Goal: Task Accomplishment & Management: Use online tool/utility

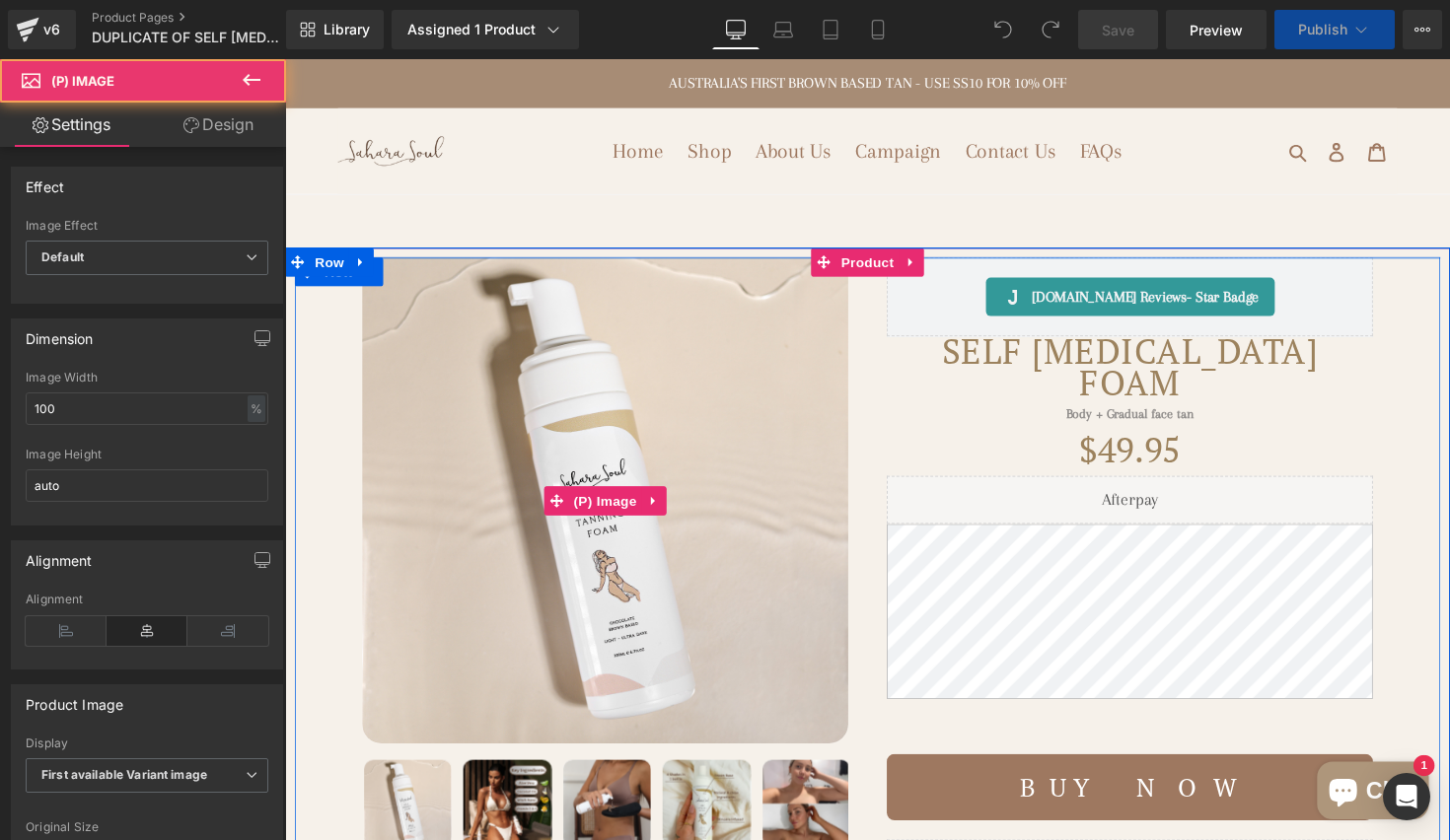
click at [649, 430] on img at bounding box center [613, 511] width 498 height 498
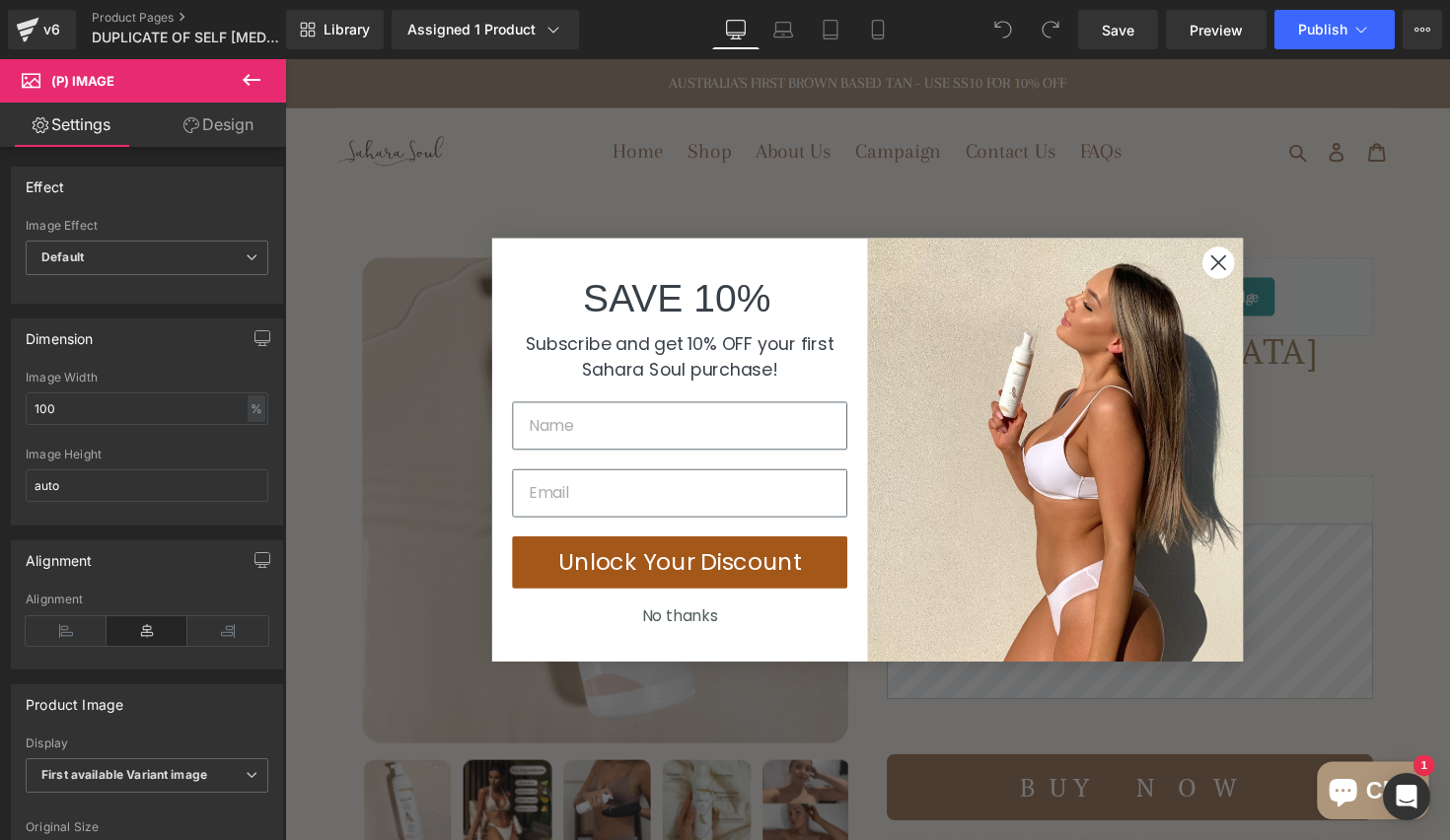
click at [1232, 277] on circle "Close dialog" at bounding box center [1241, 266] width 33 height 33
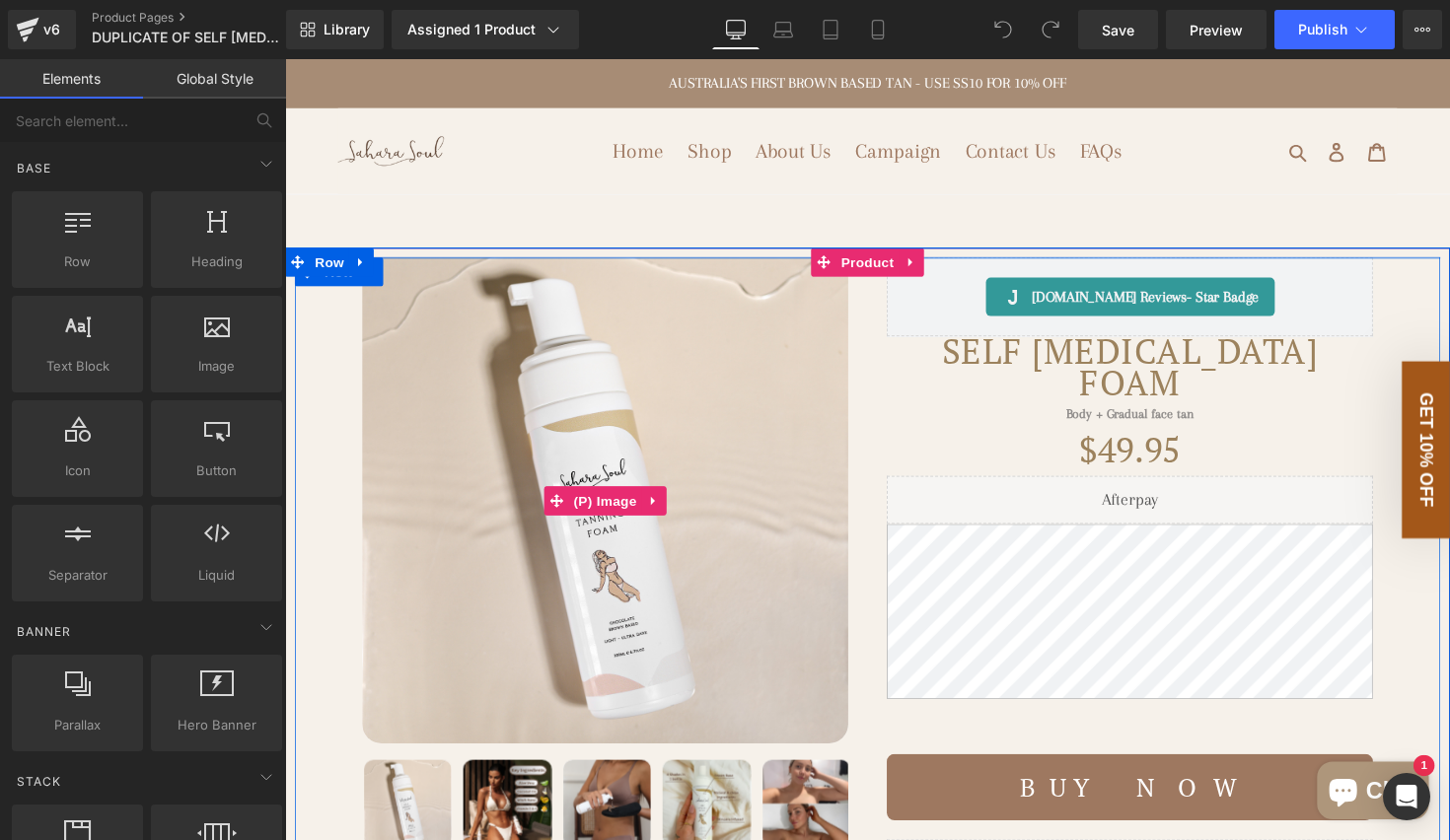
click at [414, 416] on img at bounding box center [613, 511] width 498 height 498
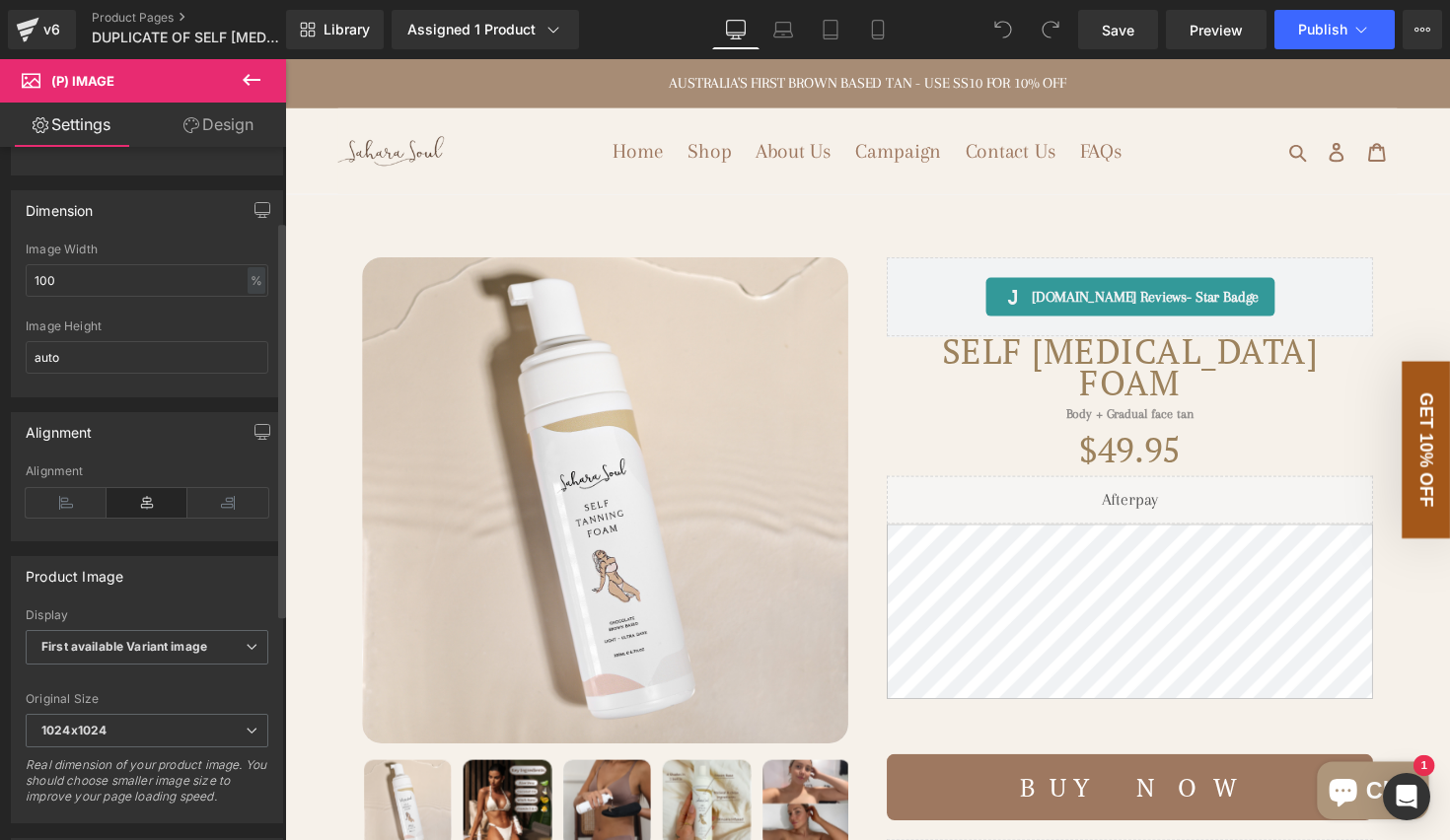
scroll to position [130, 0]
click at [185, 652] on b "First available Variant image" at bounding box center [125, 645] width 165 height 15
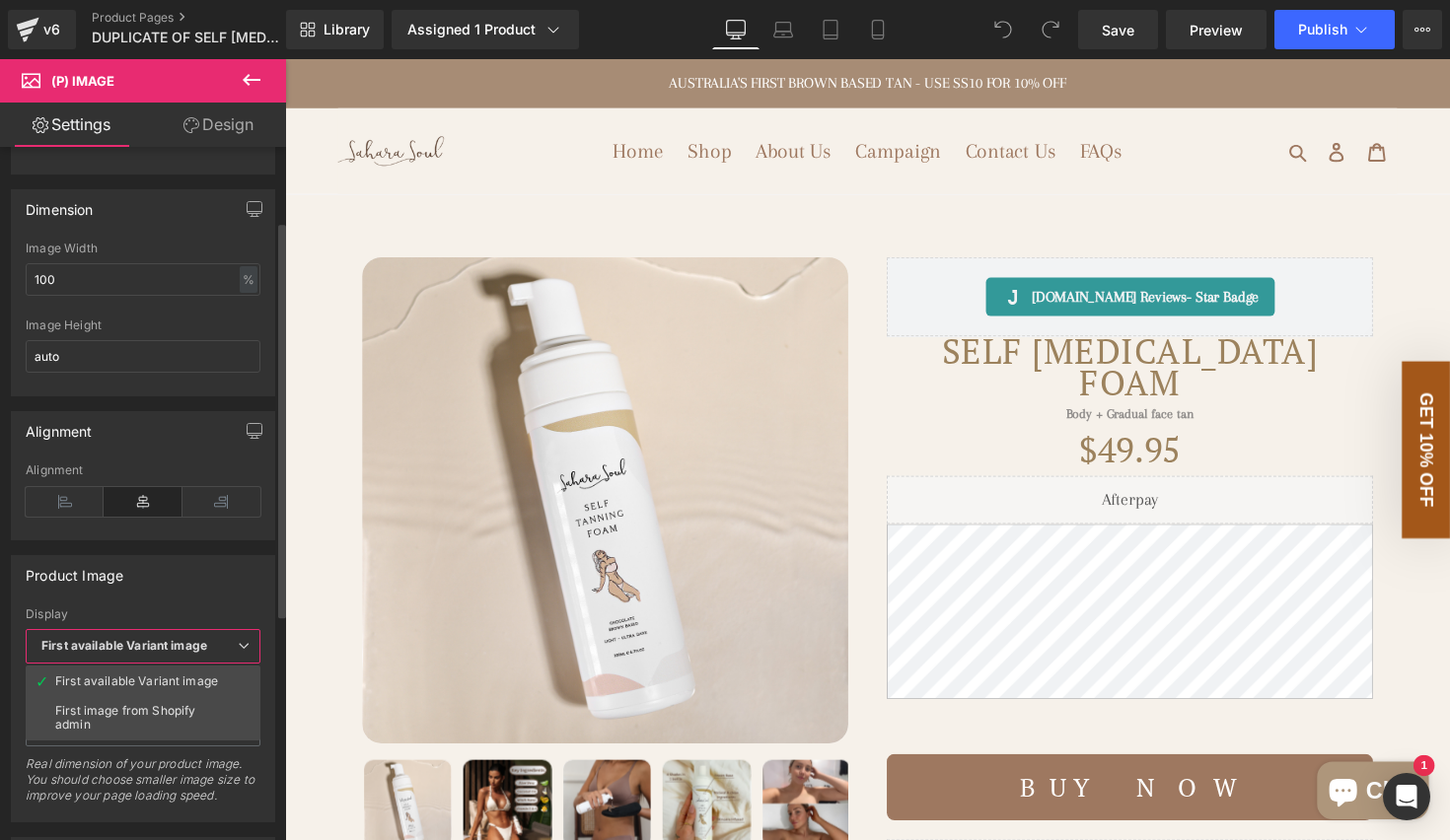
click at [185, 652] on b "First available Variant image" at bounding box center [125, 645] width 165 height 15
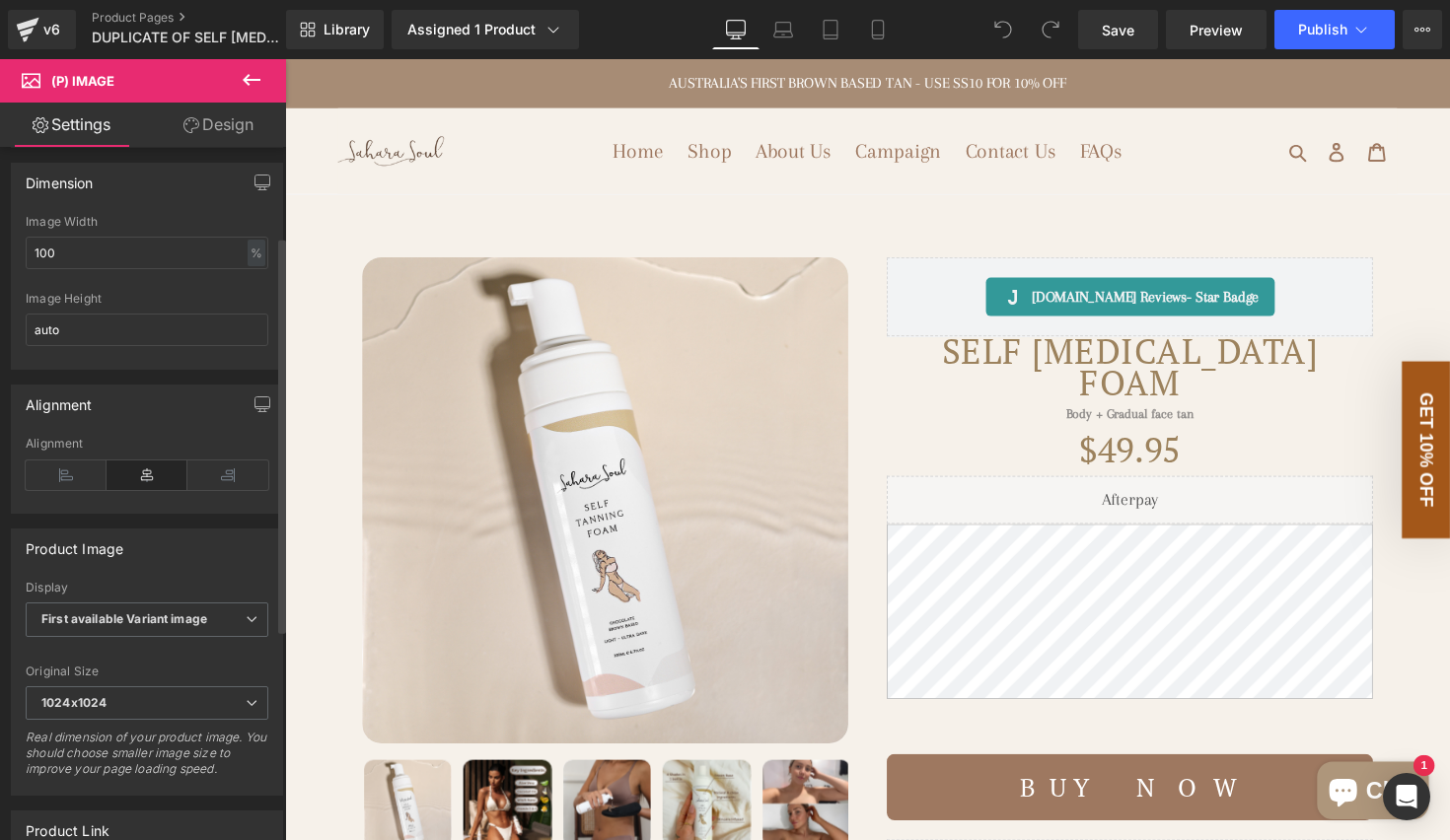
scroll to position [0, 0]
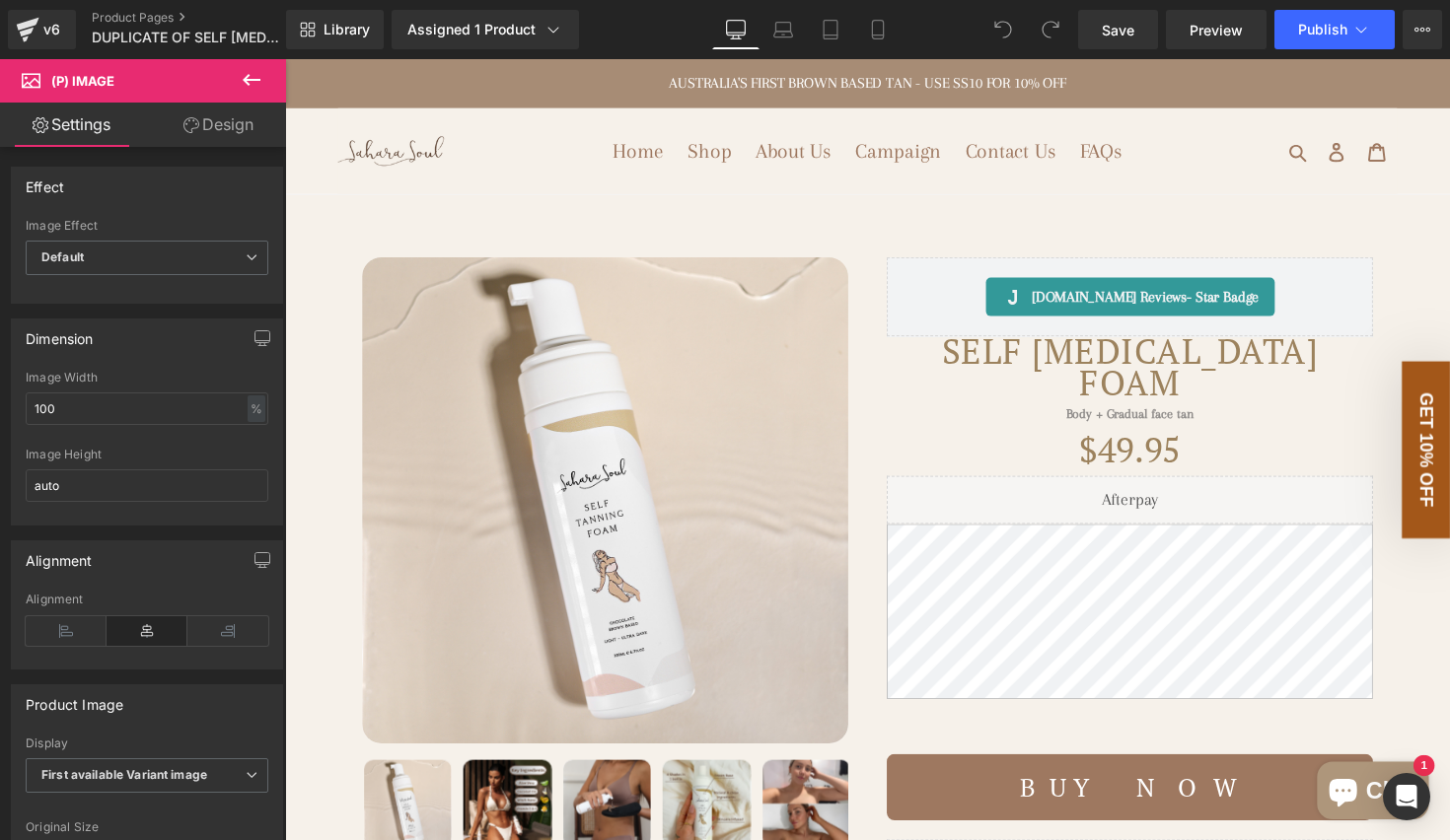
click at [215, 135] on link "Design" at bounding box center [217, 125] width 143 height 45
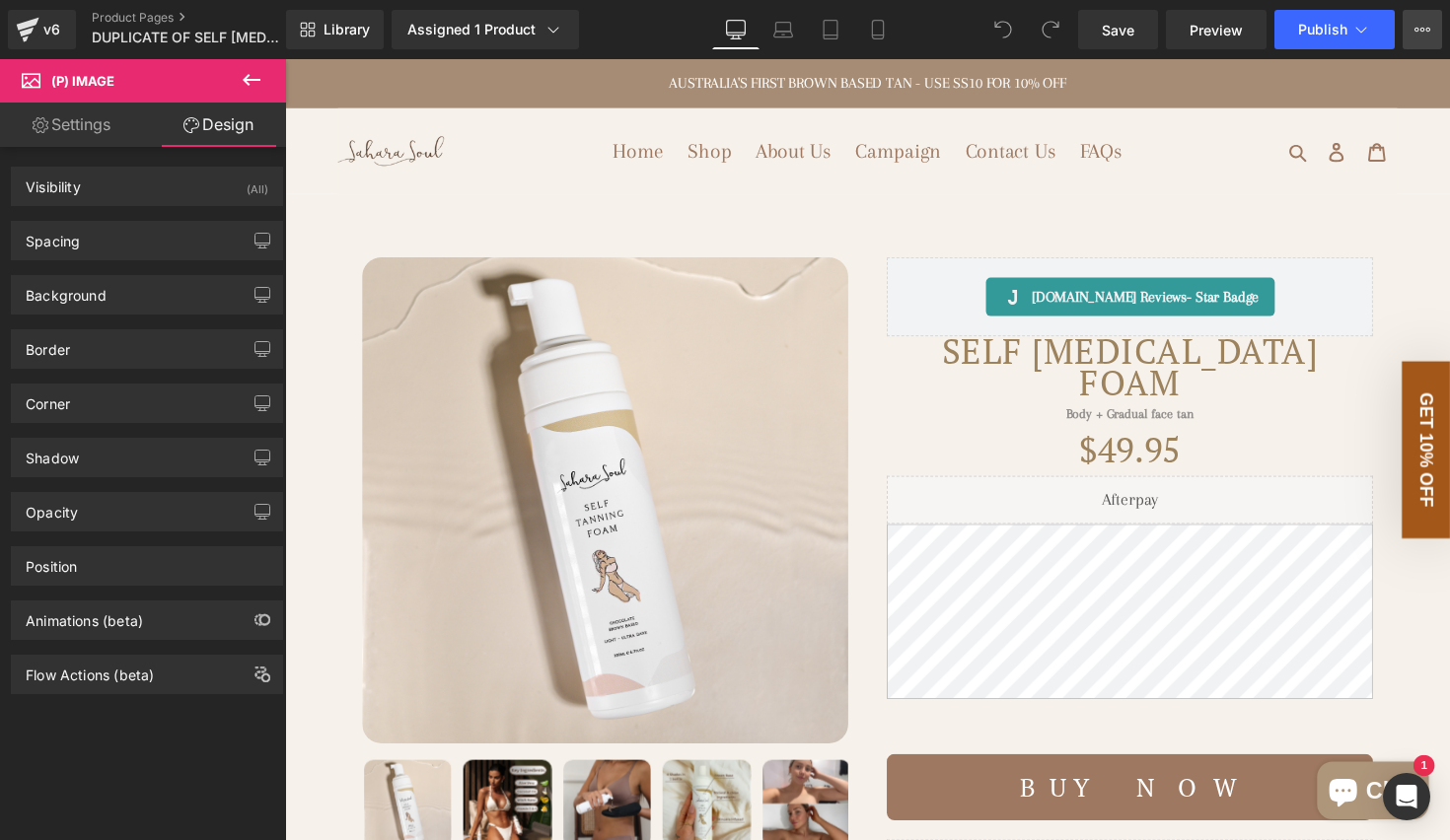
click at [1421, 34] on icon at bounding box center [1422, 30] width 16 height 16
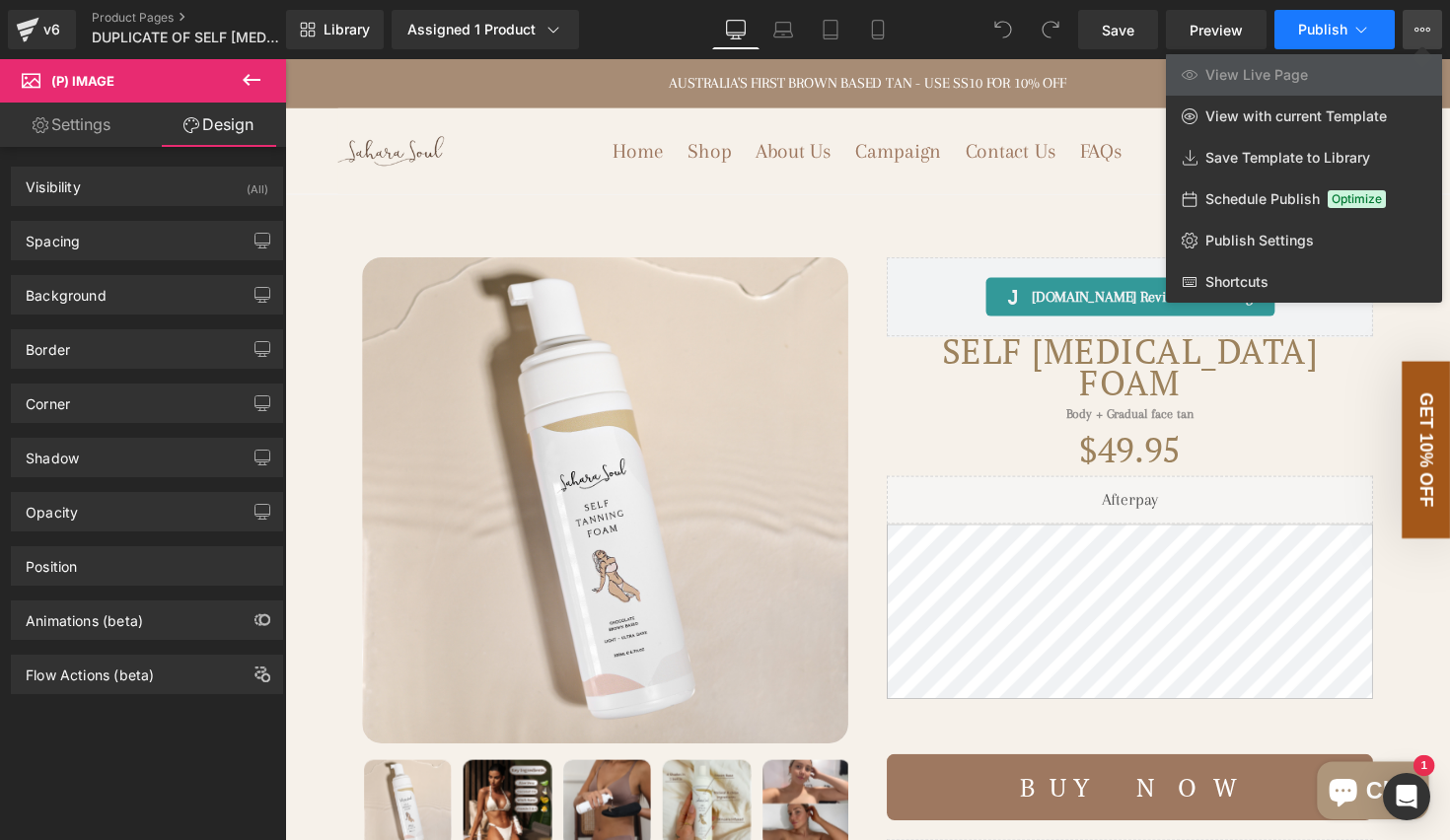
click at [1364, 25] on icon at bounding box center [1361, 30] width 20 height 20
click at [355, 41] on link "Library" at bounding box center [335, 30] width 98 height 40
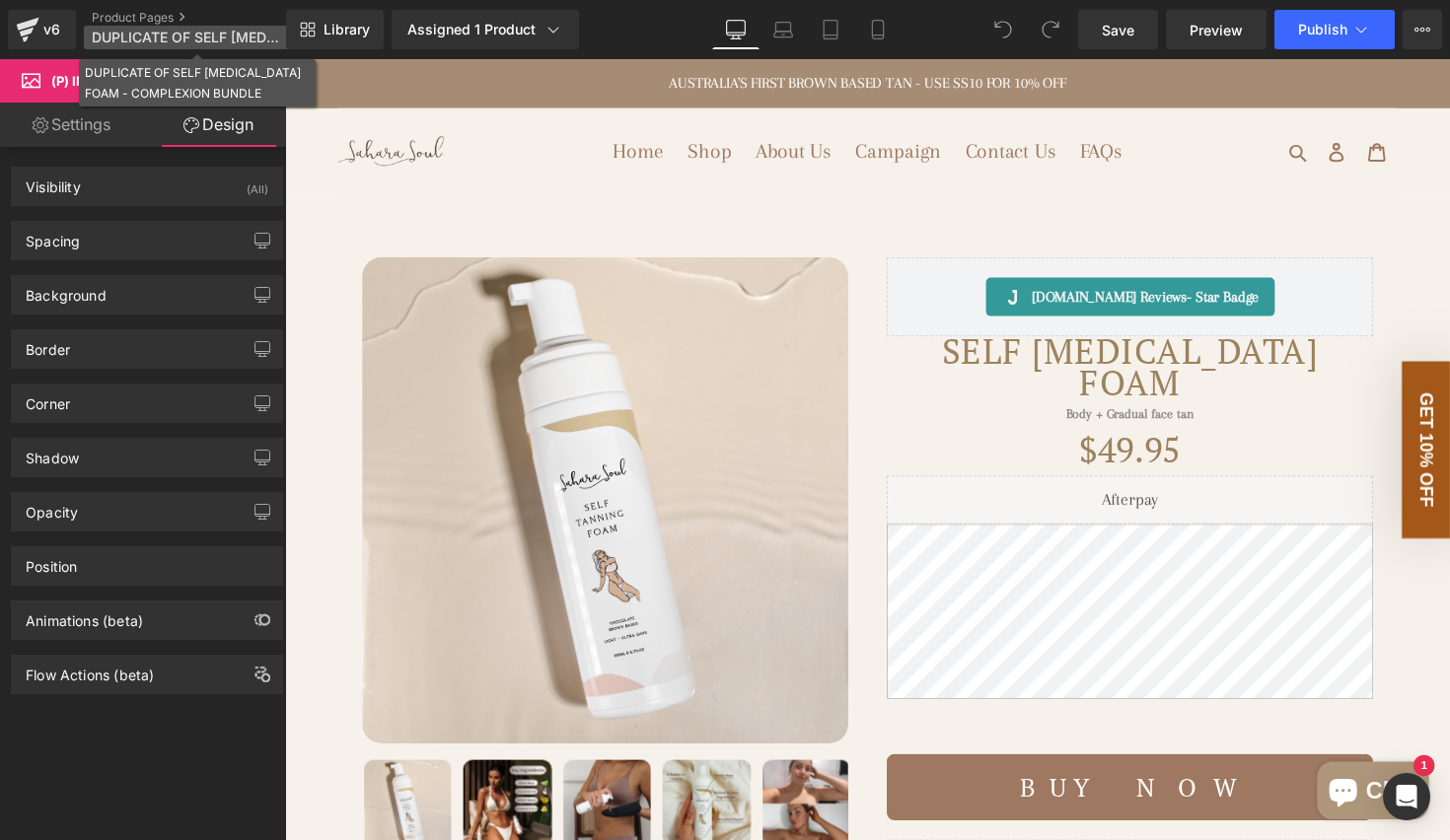
click at [208, 32] on span "DUPLICATE OF SELF [MEDICAL_DATA] FOAM - COMPLEXION BUNDLE" at bounding box center [186, 38] width 189 height 16
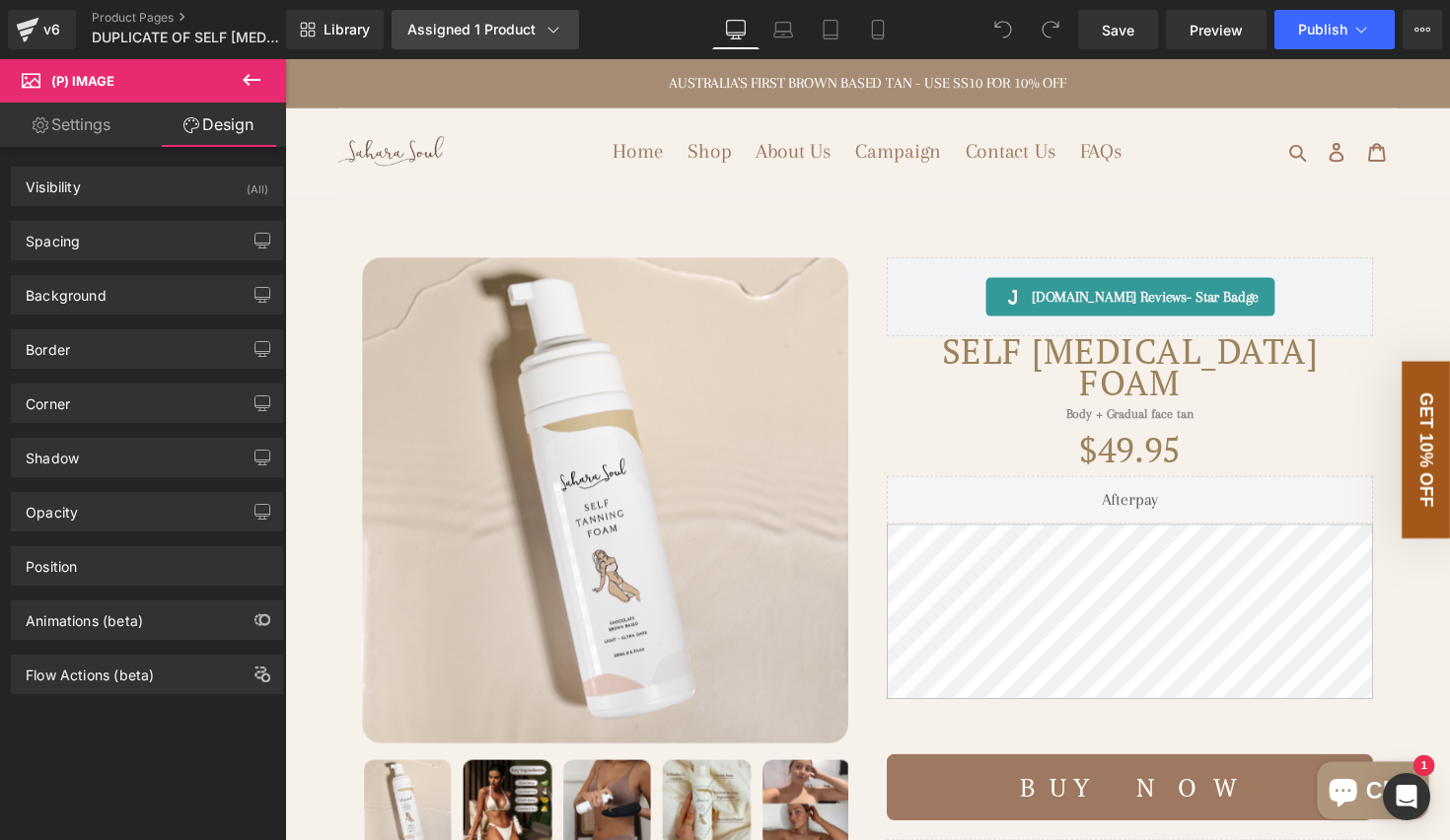
click at [476, 34] on div "Assigned 1 Product" at bounding box center [485, 30] width 155 height 20
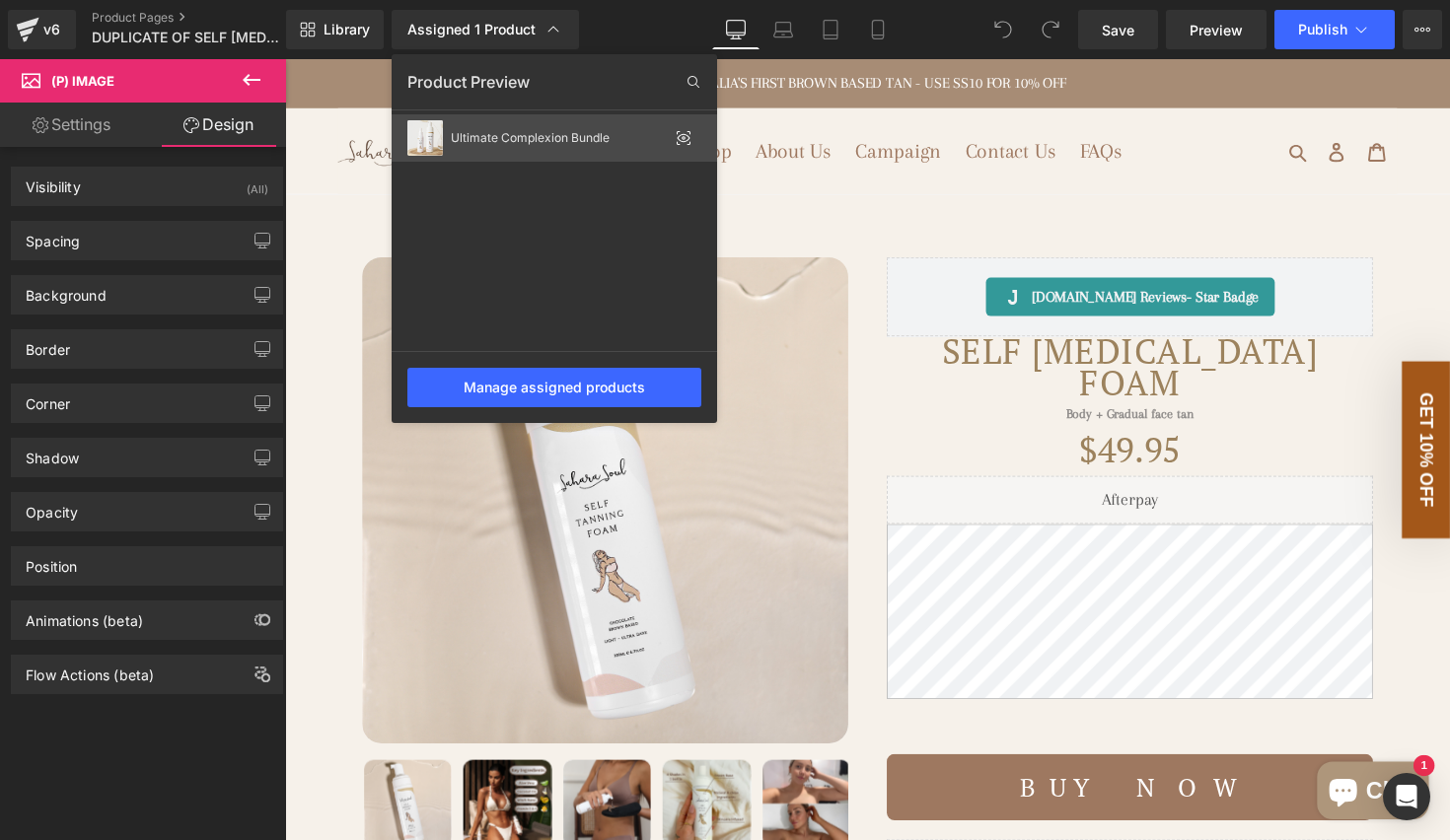
click at [564, 138] on div "Ultimate Complexion Bundle" at bounding box center [559, 139] width 217 height 14
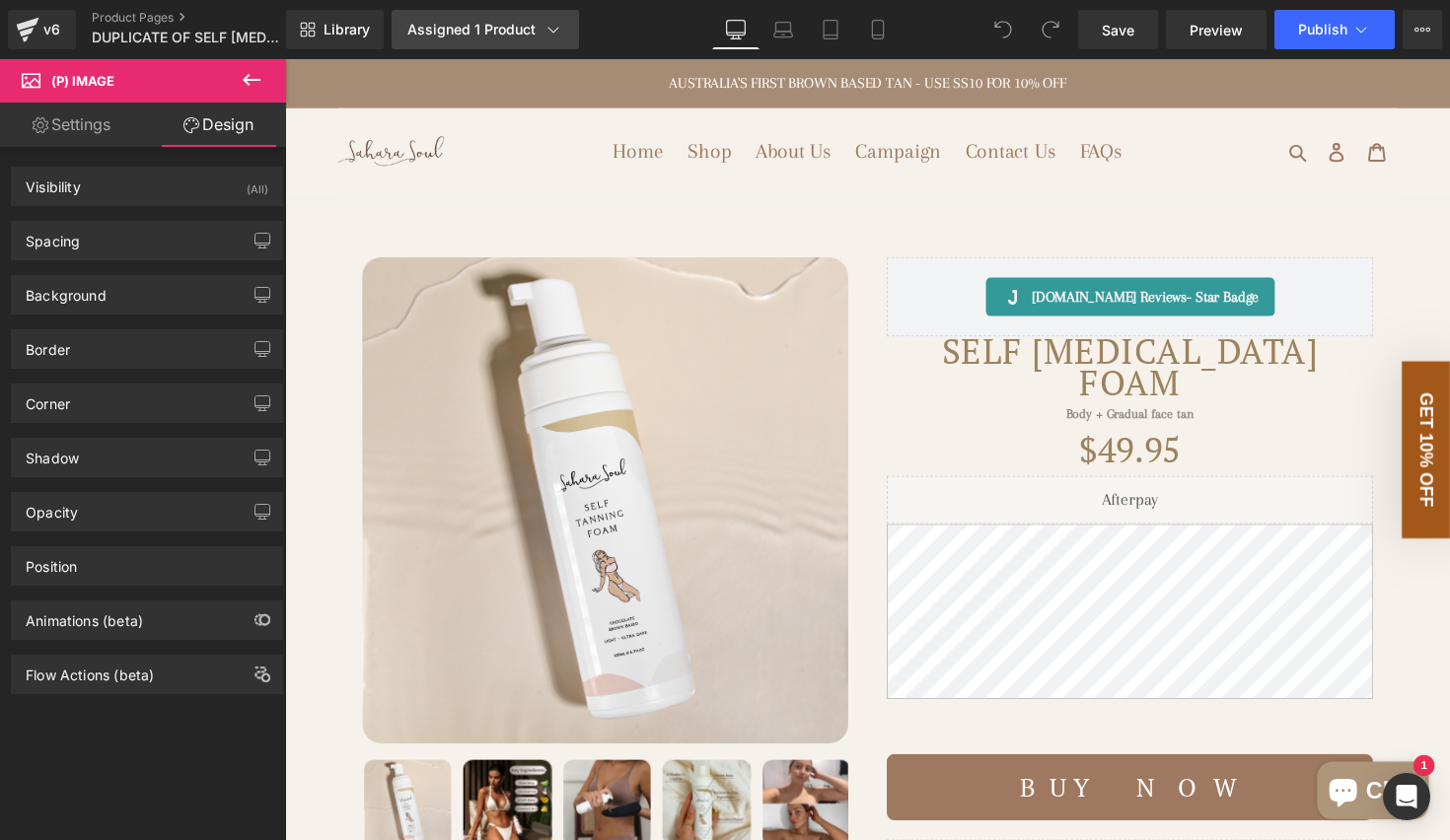
click at [553, 33] on icon at bounding box center [553, 30] width 20 height 20
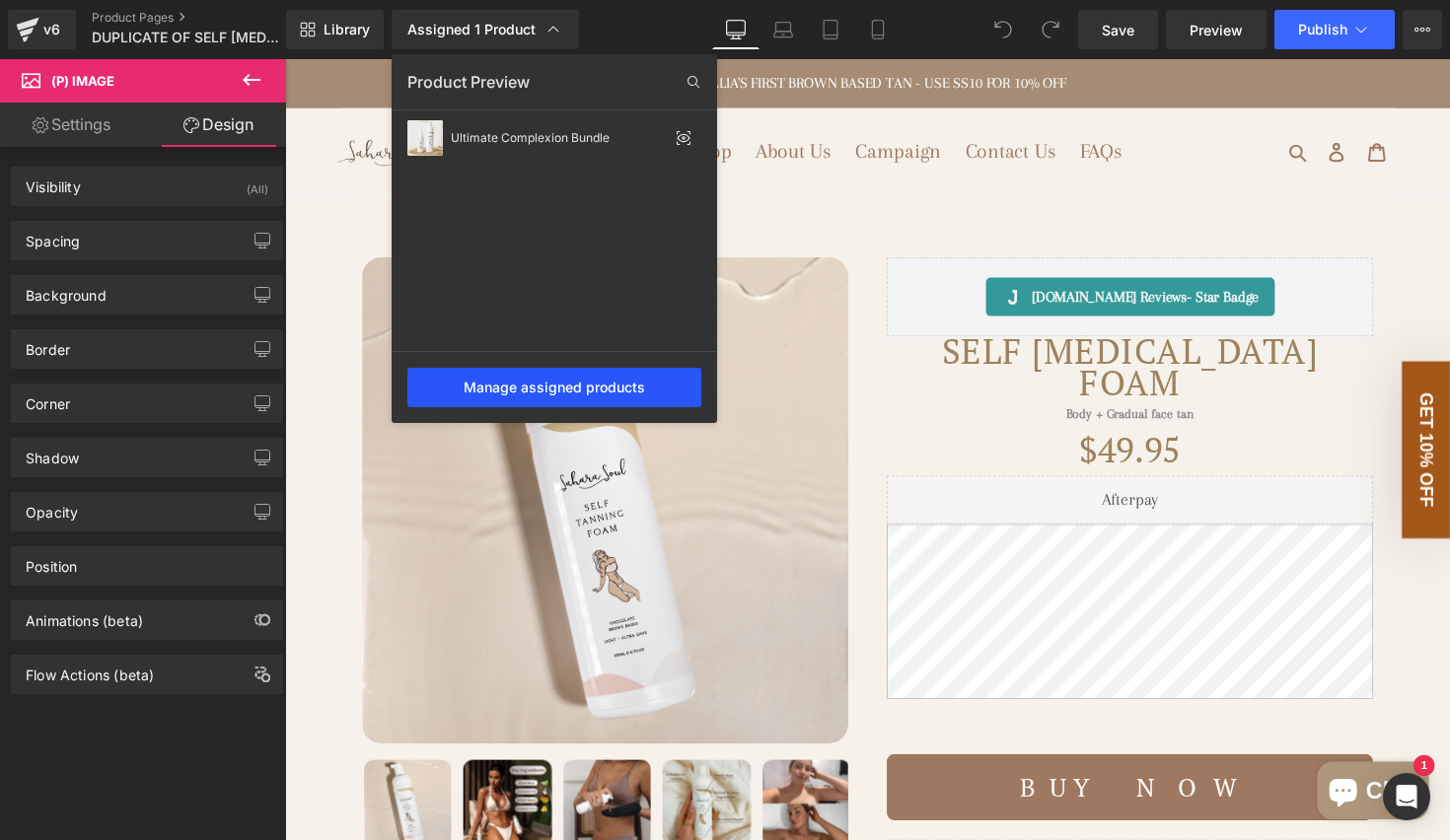
click at [493, 397] on div "Manage assigned products" at bounding box center [554, 388] width 294 height 40
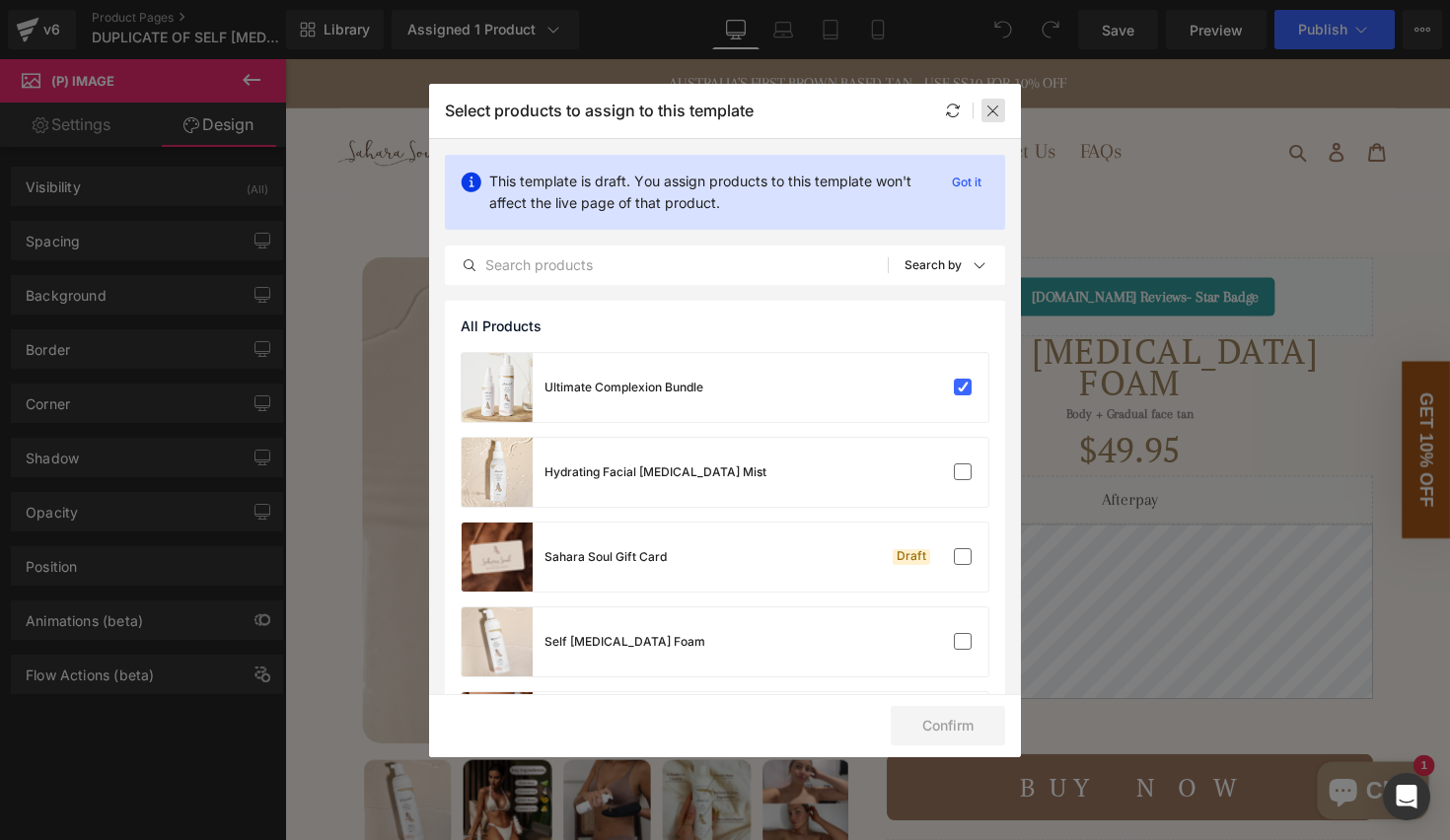
click at [992, 110] on icon at bounding box center [994, 111] width 16 height 16
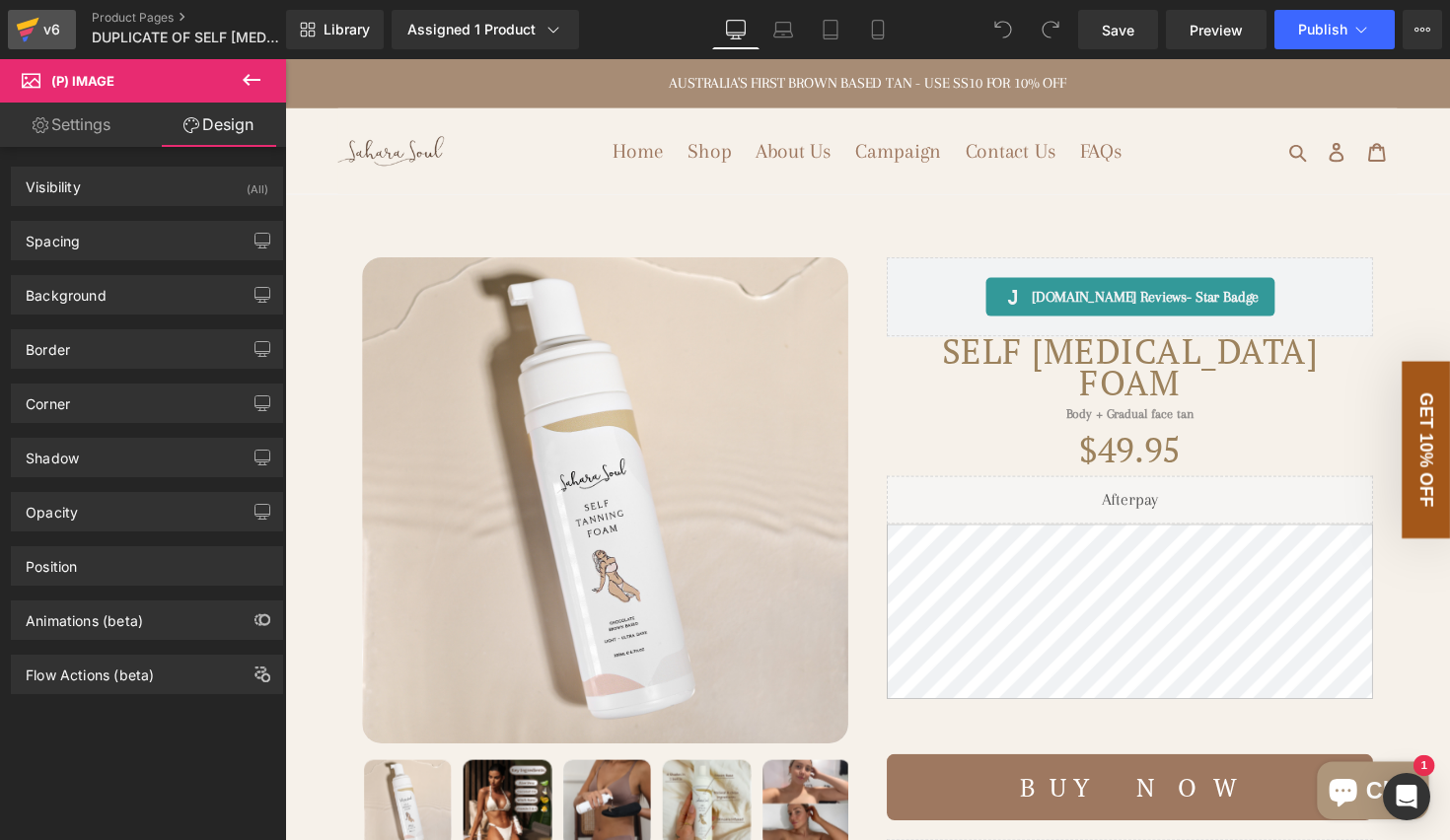
click at [41, 25] on div "v6" at bounding box center [52, 30] width 25 height 26
